Goal: Task Accomplishment & Management: Manage account settings

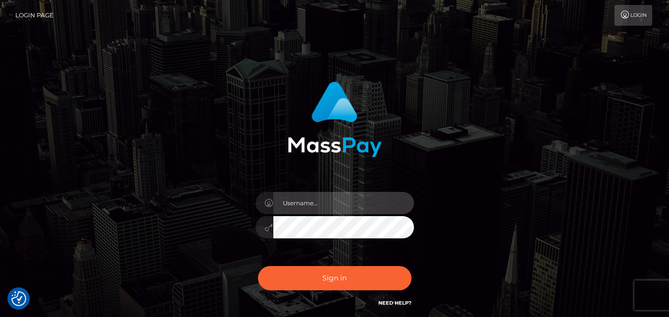
click at [351, 199] on input "text" at bounding box center [343, 203] width 141 height 22
click at [350, 203] on input "text" at bounding box center [343, 203] width 141 height 22
type input "megan.throne"
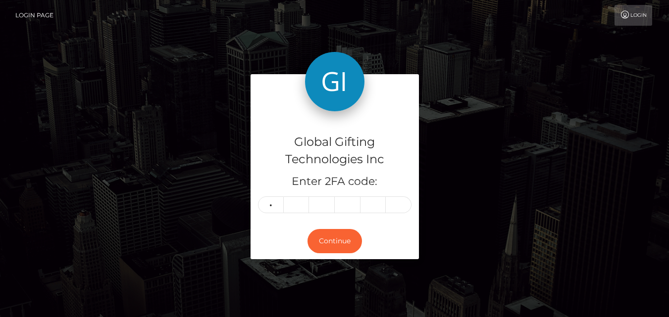
type input "6"
type input "0"
type input "6"
type input "5"
type input "8"
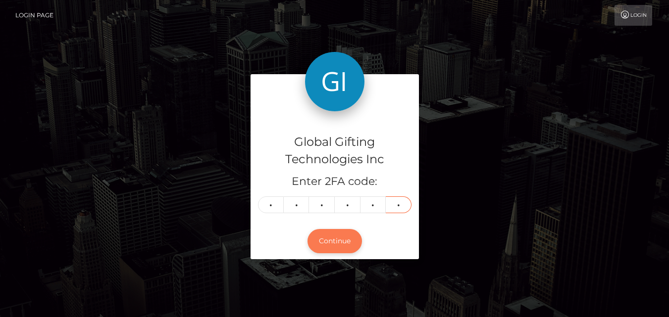
type input "1"
click at [347, 250] on button "Continue" at bounding box center [334, 241] width 54 height 24
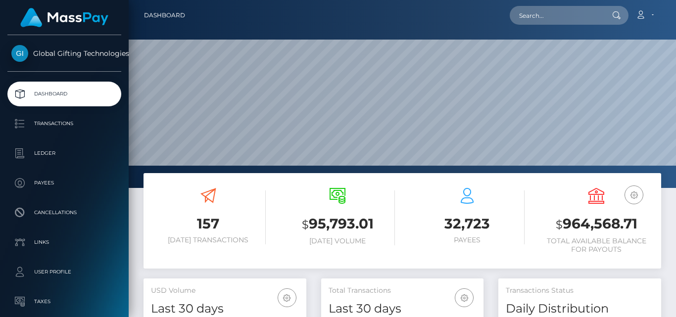
scroll to position [176, 162]
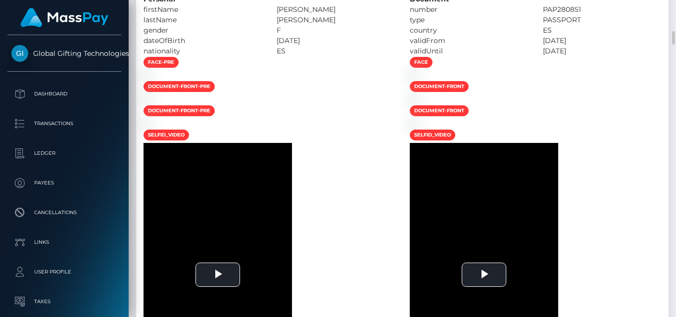
scroll to position [693, 0]
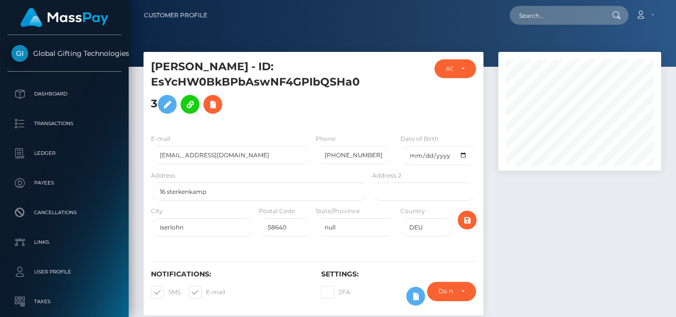
scroll to position [119, 162]
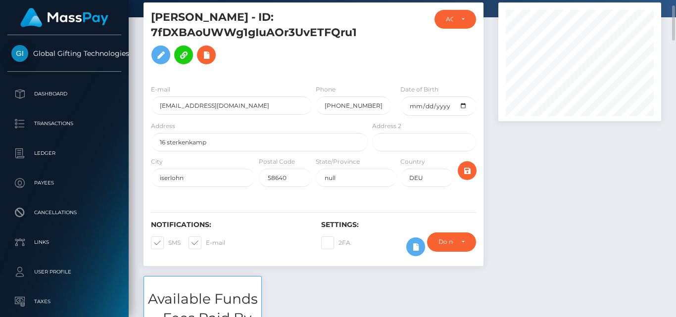
scroll to position [149, 0]
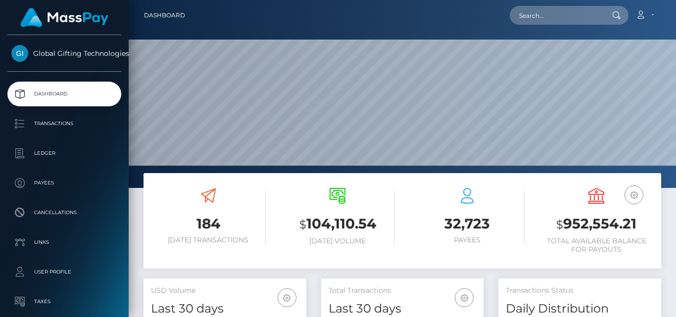
scroll to position [176, 162]
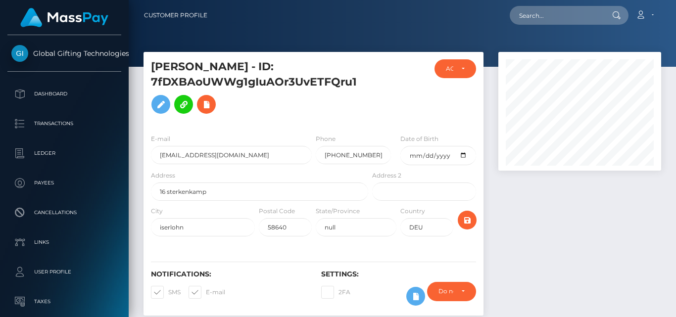
scroll to position [119, 162]
